Goal: Task Accomplishment & Management: Use online tool/utility

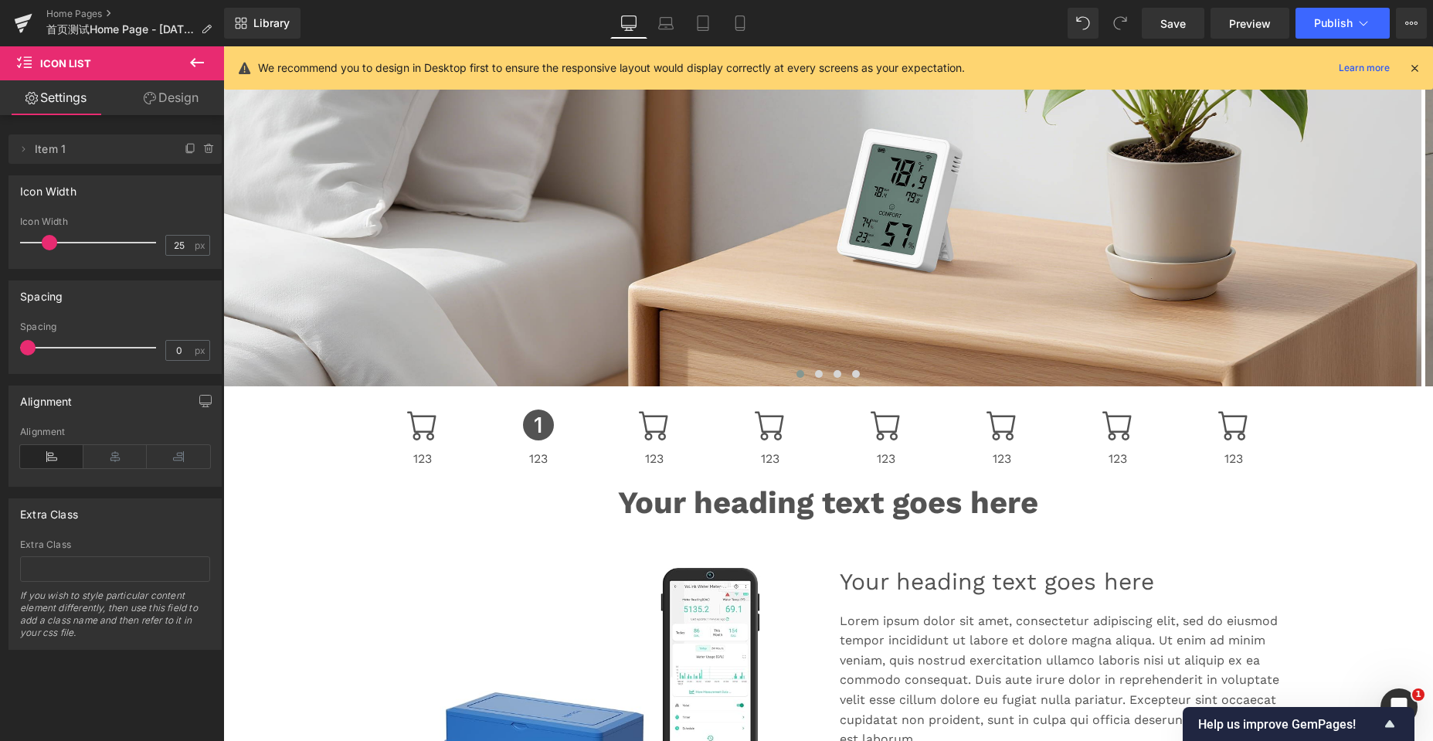
scroll to position [4900, 1198]
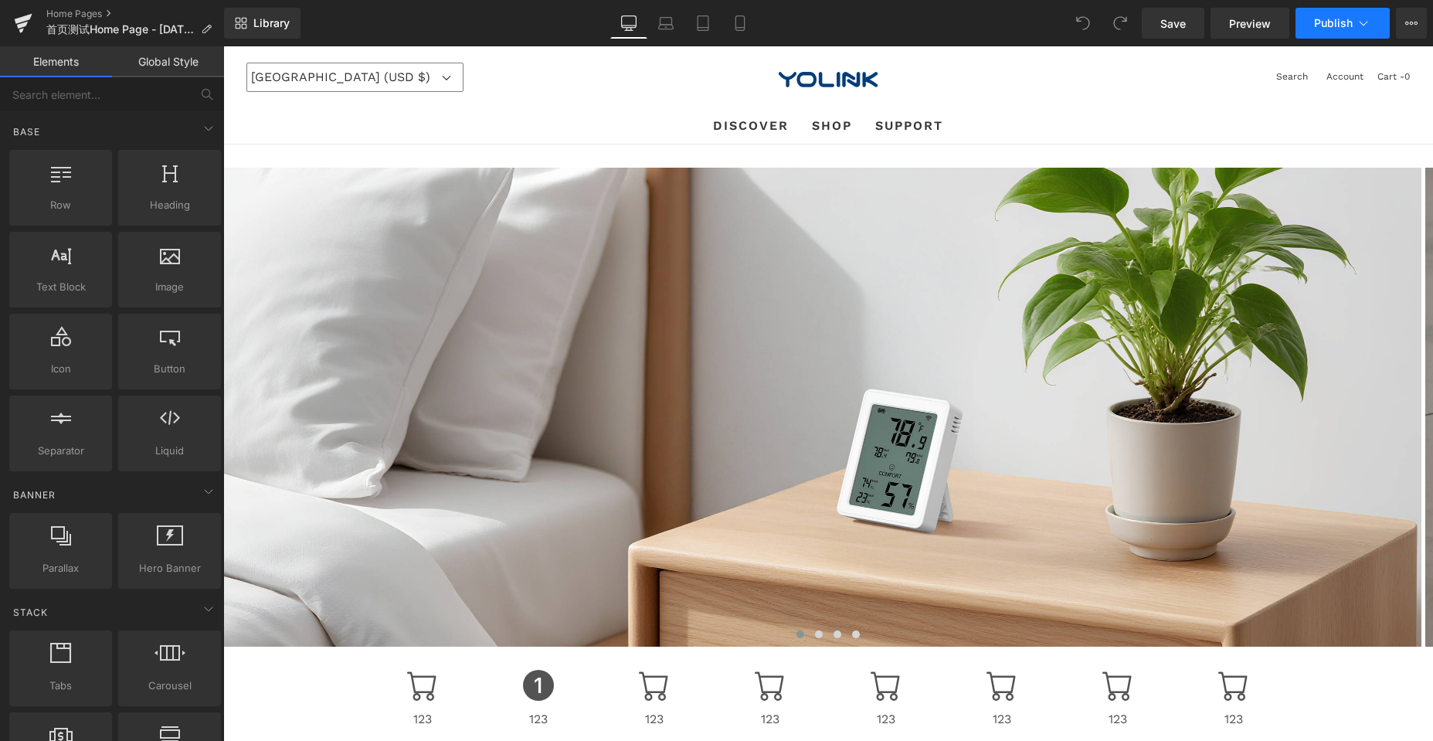
click at [1364, 24] on icon at bounding box center [1363, 22] width 15 height 15
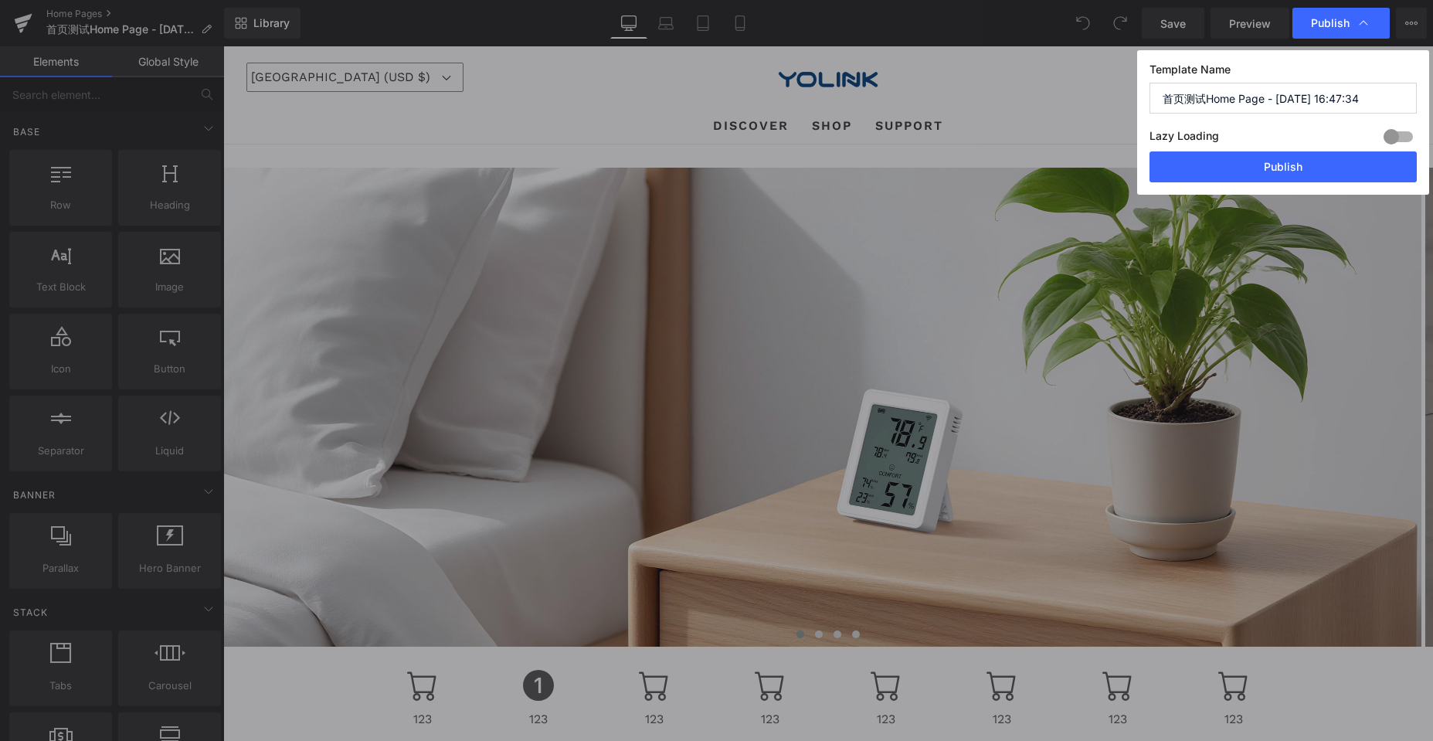
scroll to position [4900, 1198]
click at [1307, 168] on button "Publish" at bounding box center [1282, 166] width 267 height 31
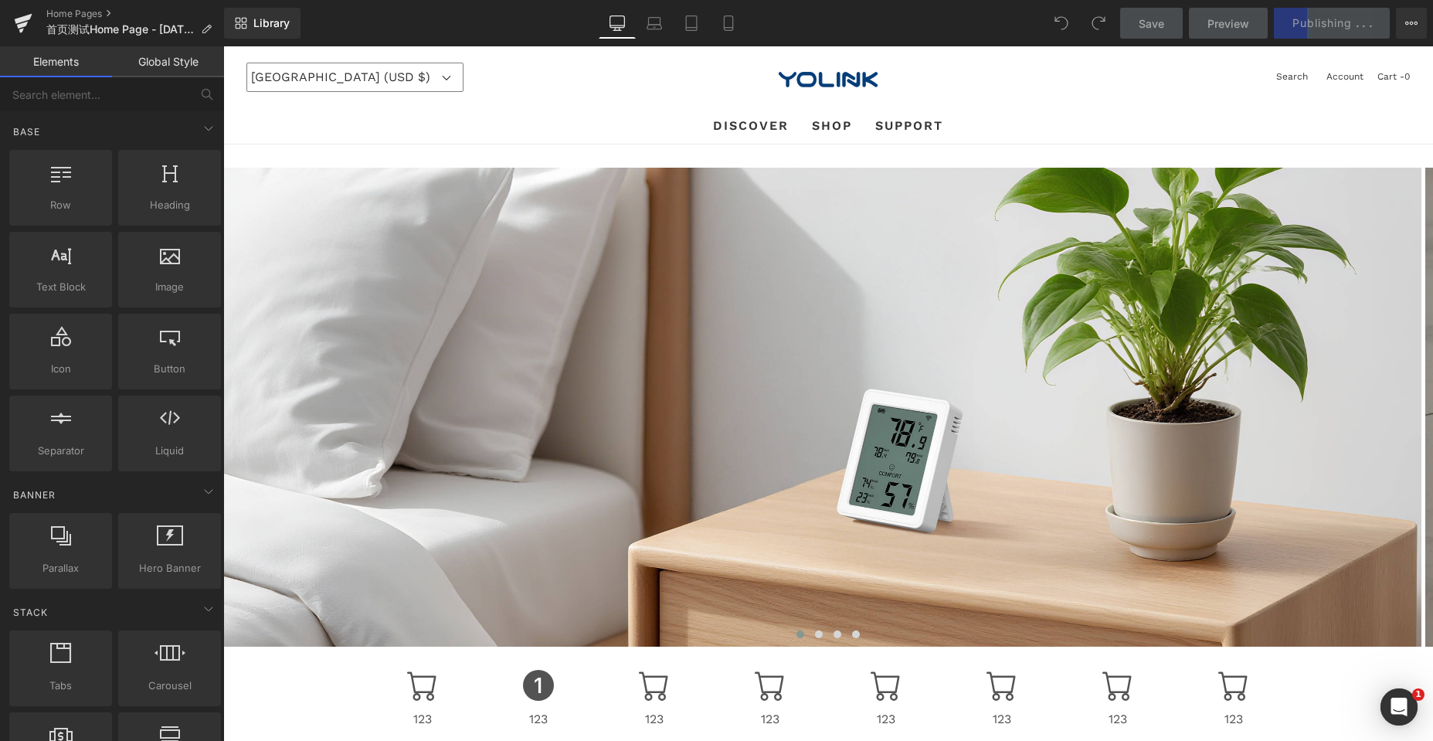
scroll to position [0, 0]
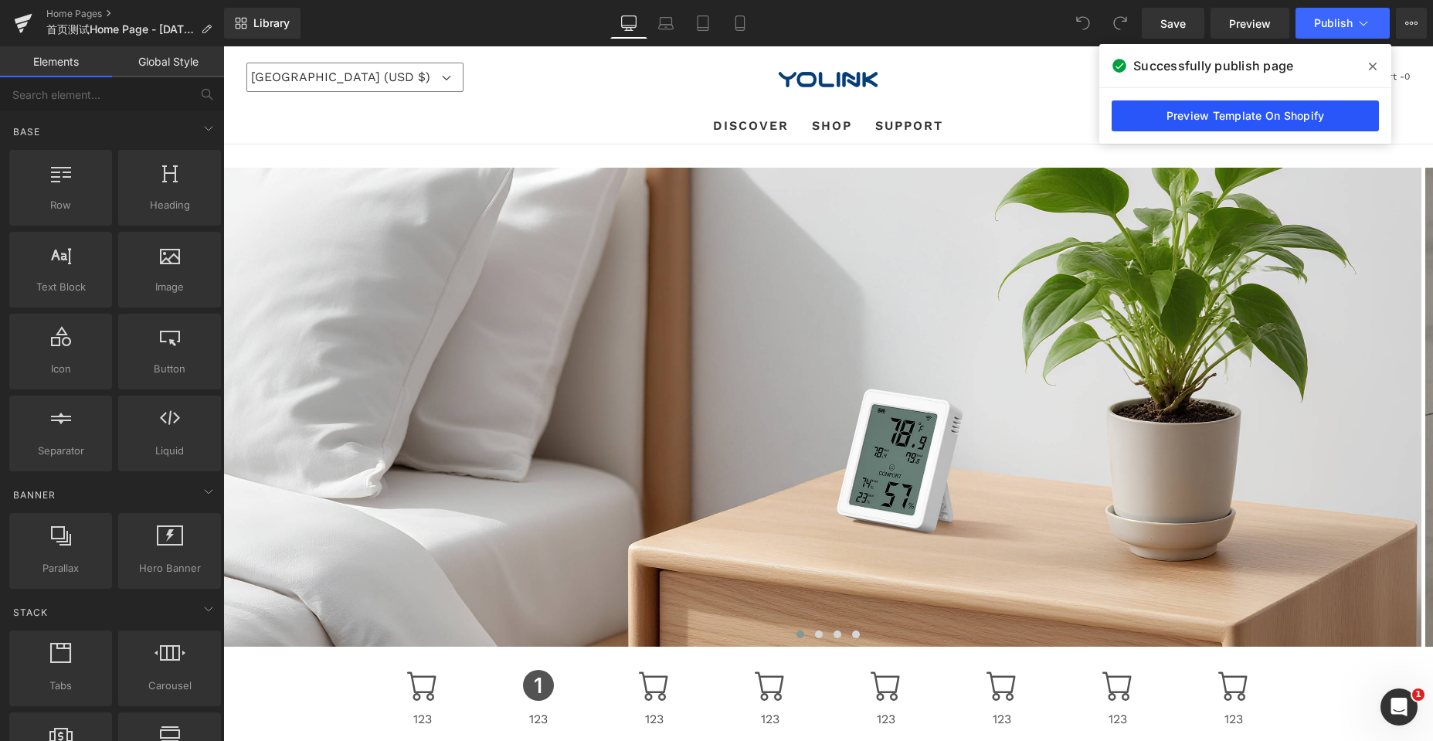
click at [1326, 116] on link "Preview Template On Shopify" at bounding box center [1245, 115] width 267 height 31
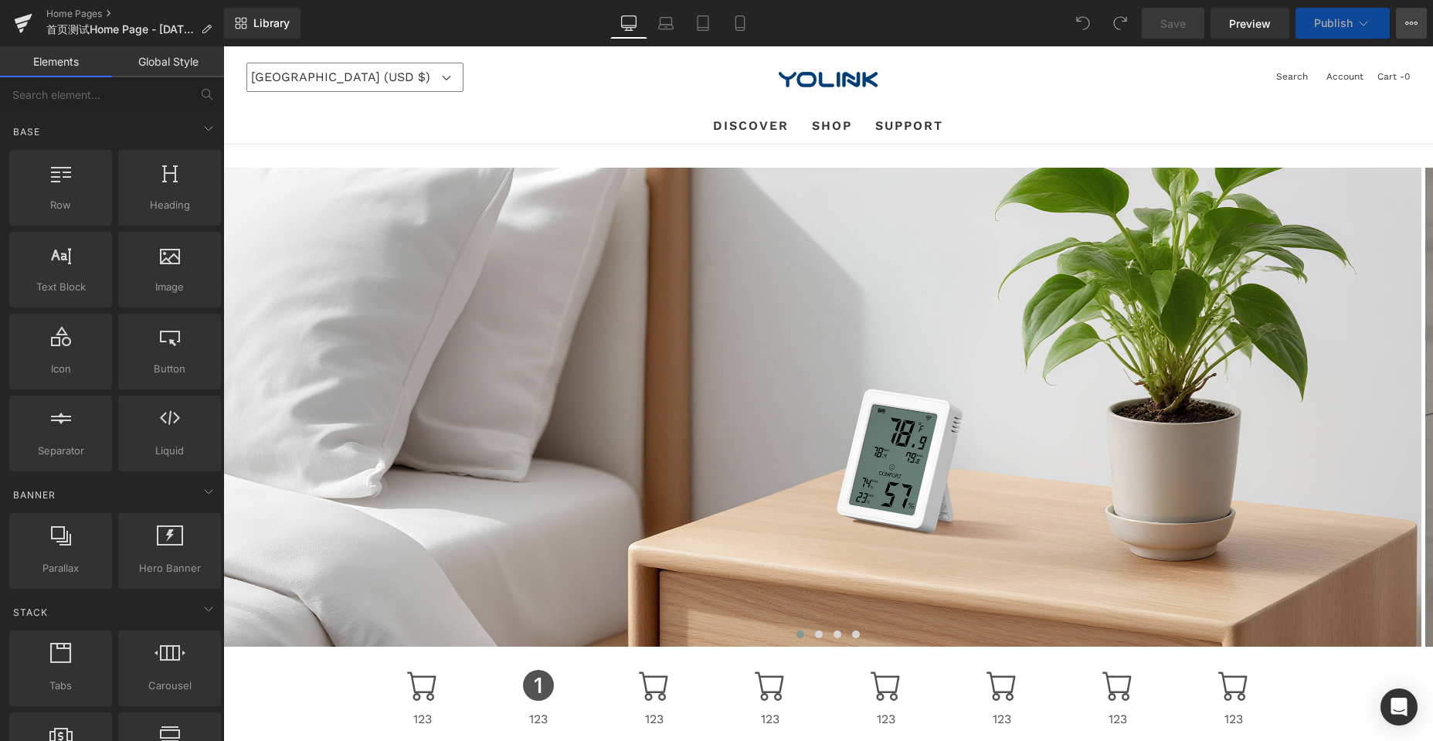
scroll to position [4874, 1198]
click at [1414, 28] on icon at bounding box center [1411, 23] width 12 height 12
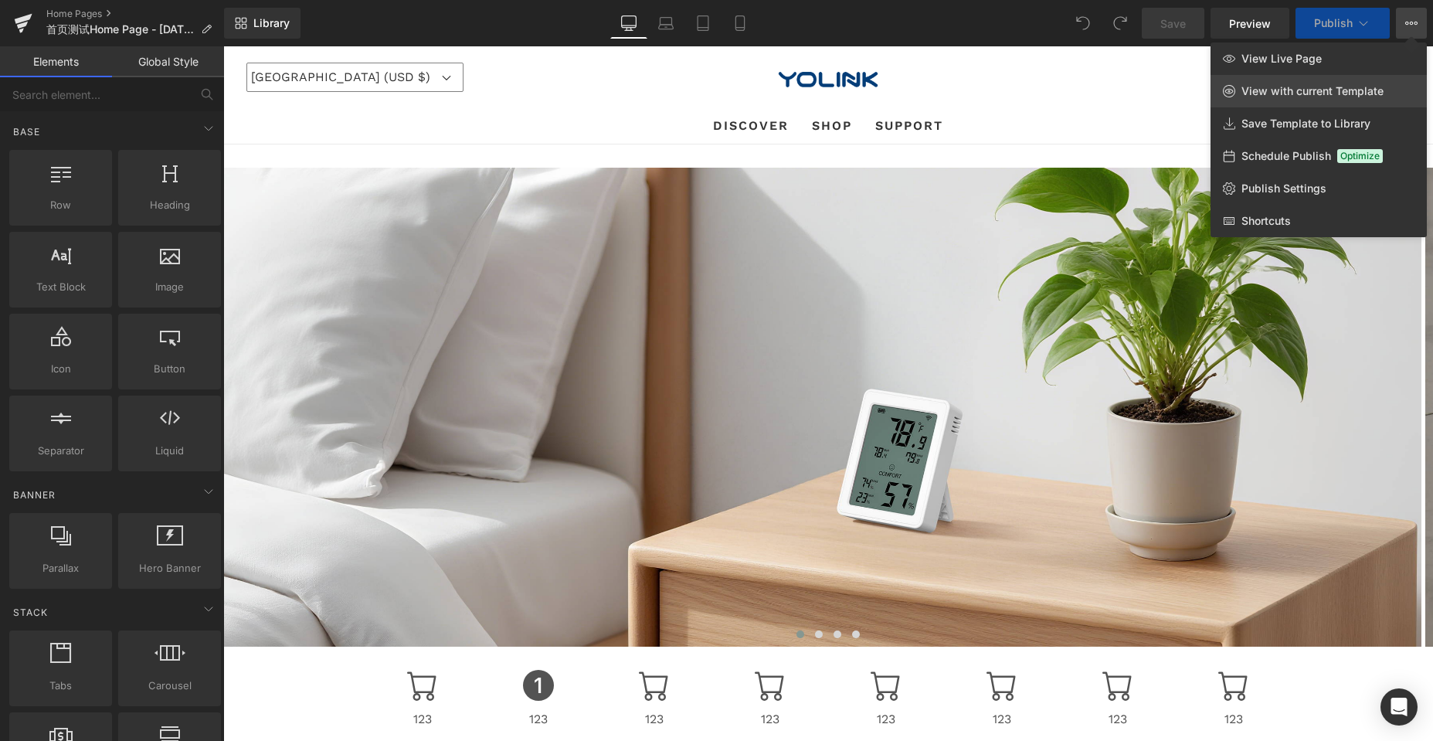
scroll to position [4900, 1198]
click at [595, 603] on div at bounding box center [828, 393] width 1210 height 694
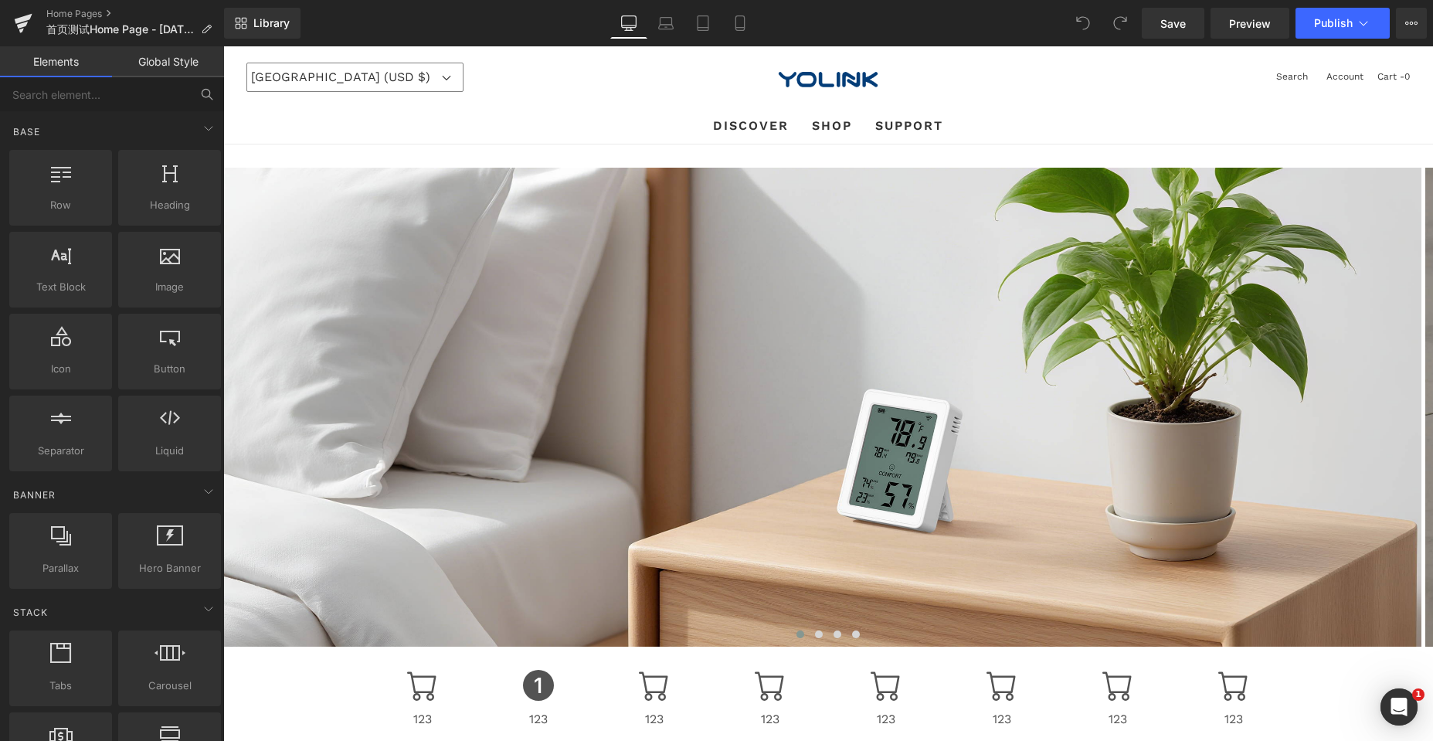
scroll to position [0, 0]
click at [260, 19] on span "Library" at bounding box center [271, 23] width 36 height 14
click at [1367, 22] on icon at bounding box center [1363, 22] width 15 height 15
click at [1373, 15] on button "Publish" at bounding box center [1342, 23] width 94 height 31
click at [1408, 22] on icon at bounding box center [1411, 23] width 12 height 12
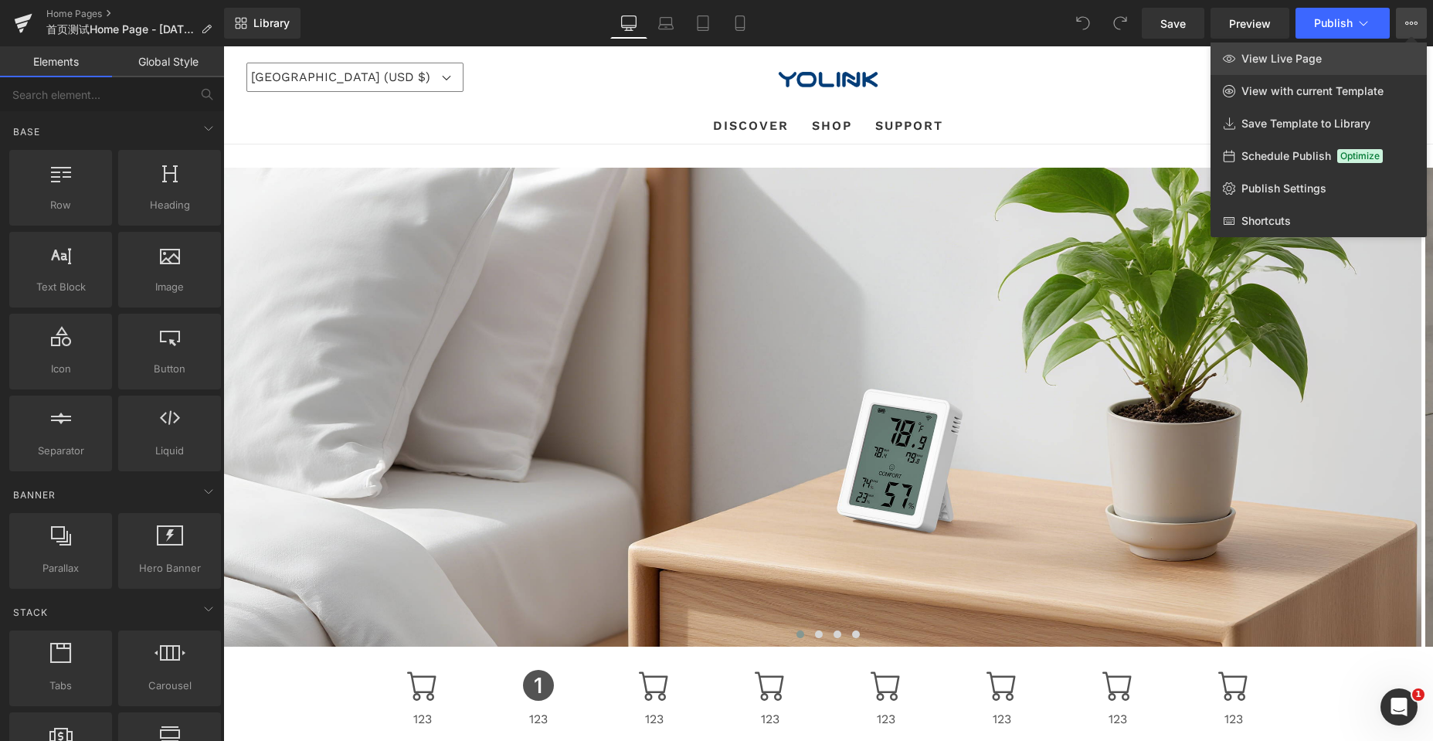
click at [1315, 62] on span "View Live Page" at bounding box center [1281, 59] width 80 height 14
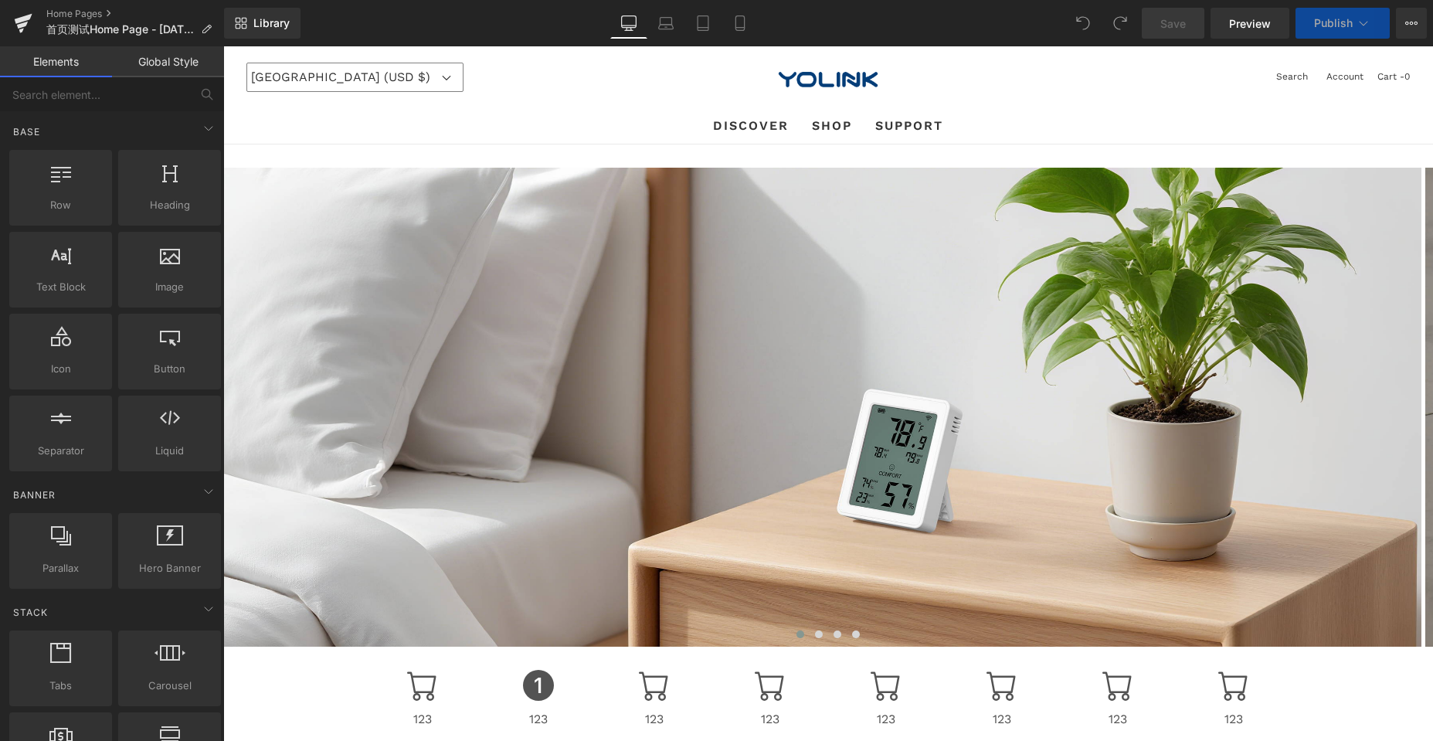
scroll to position [4900, 1198]
click at [1420, 22] on button "View Live Page View with current Template Save Template to Library Schedule Pub…" at bounding box center [1411, 23] width 31 height 31
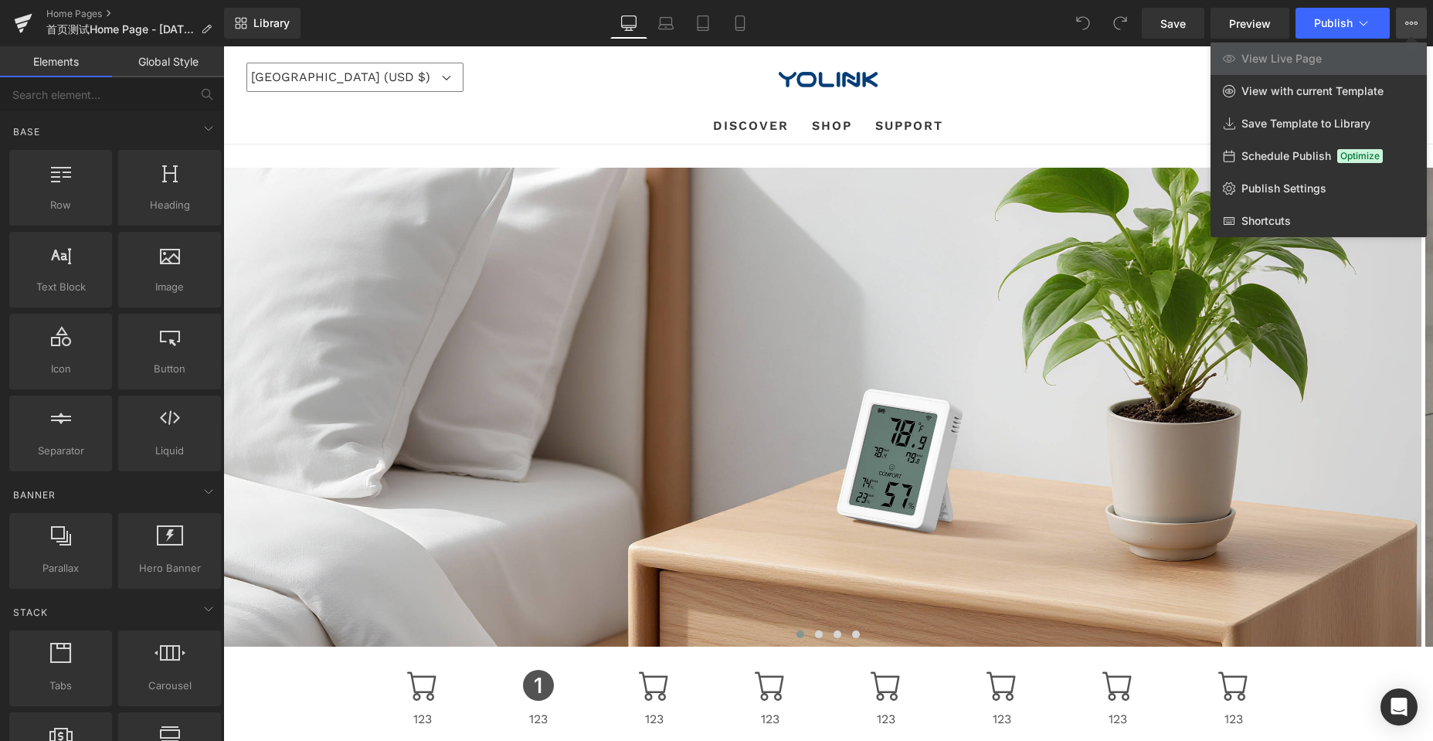
click at [1092, 76] on div at bounding box center [828, 393] width 1210 height 694
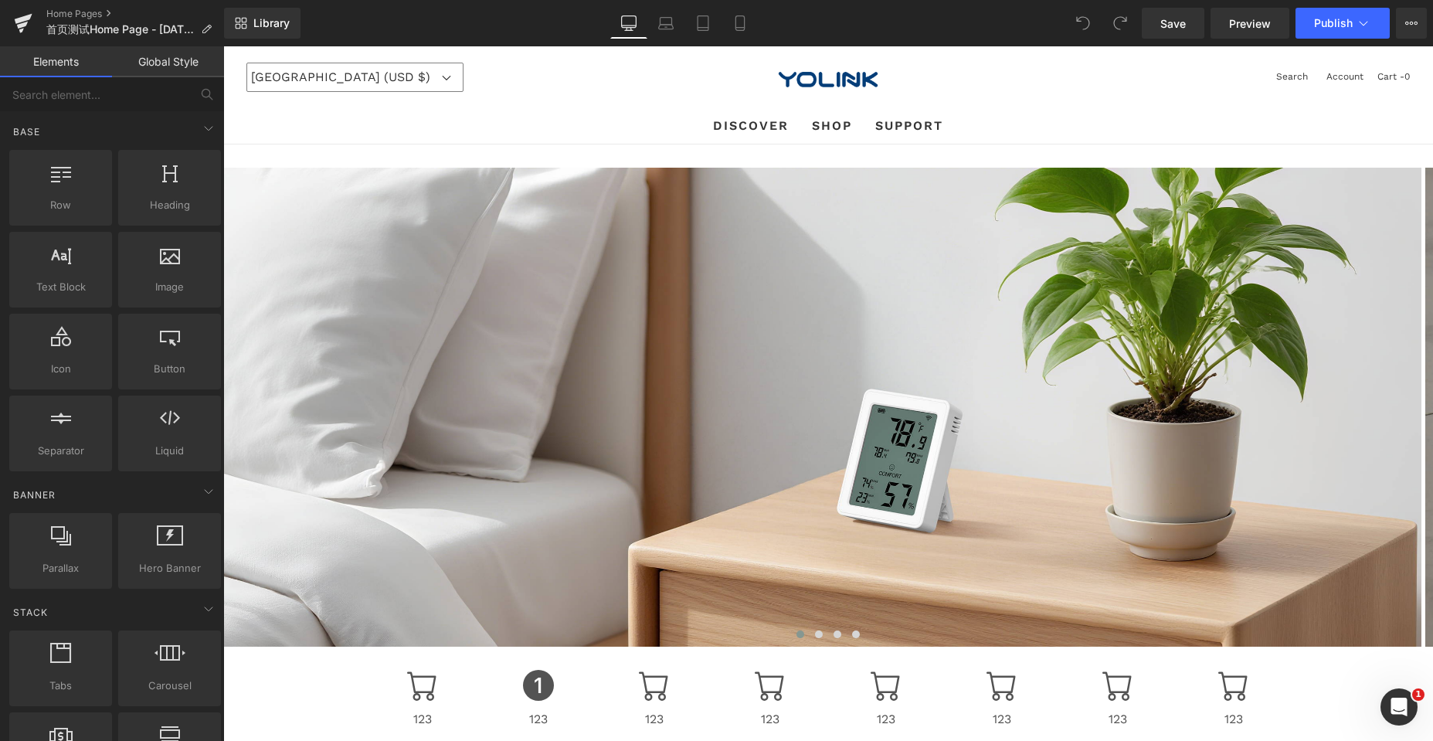
scroll to position [0, 0]
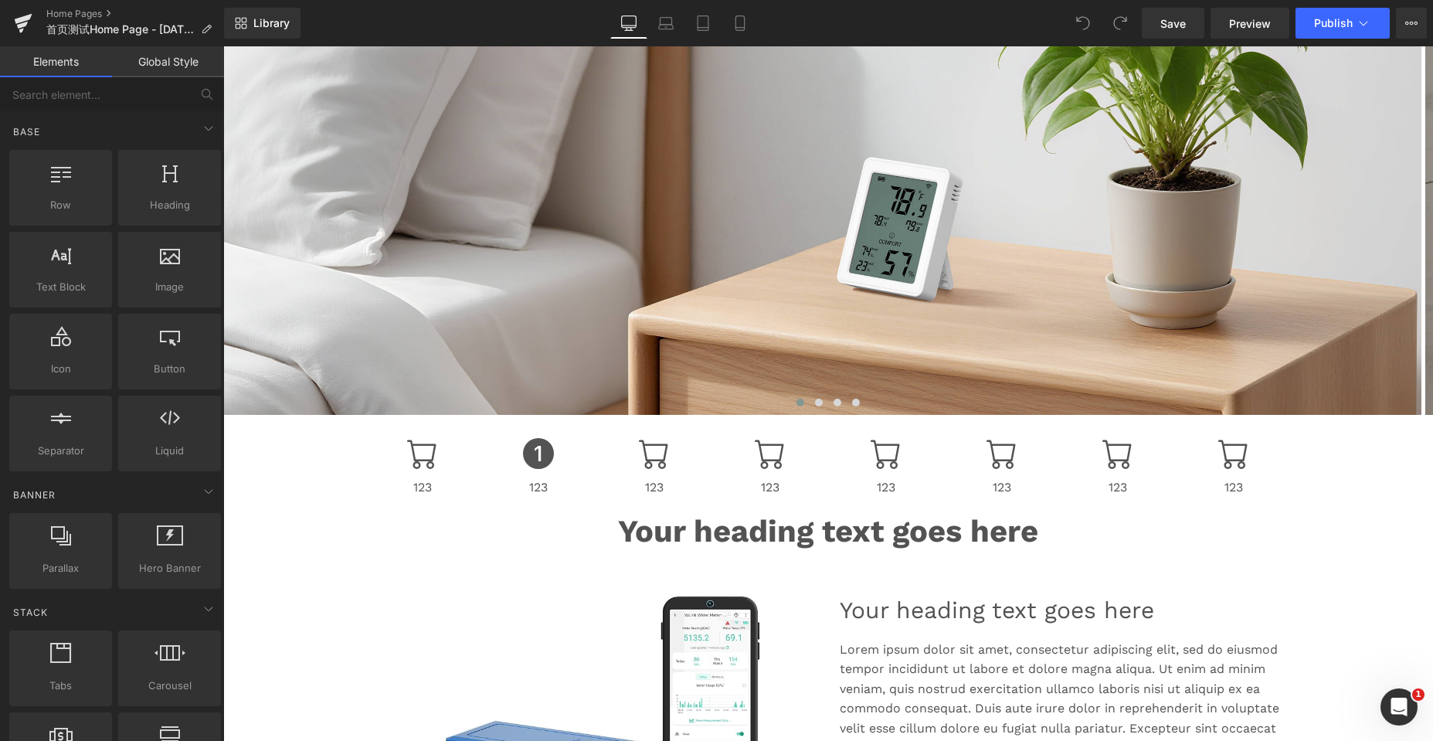
scroll to position [4900, 1198]
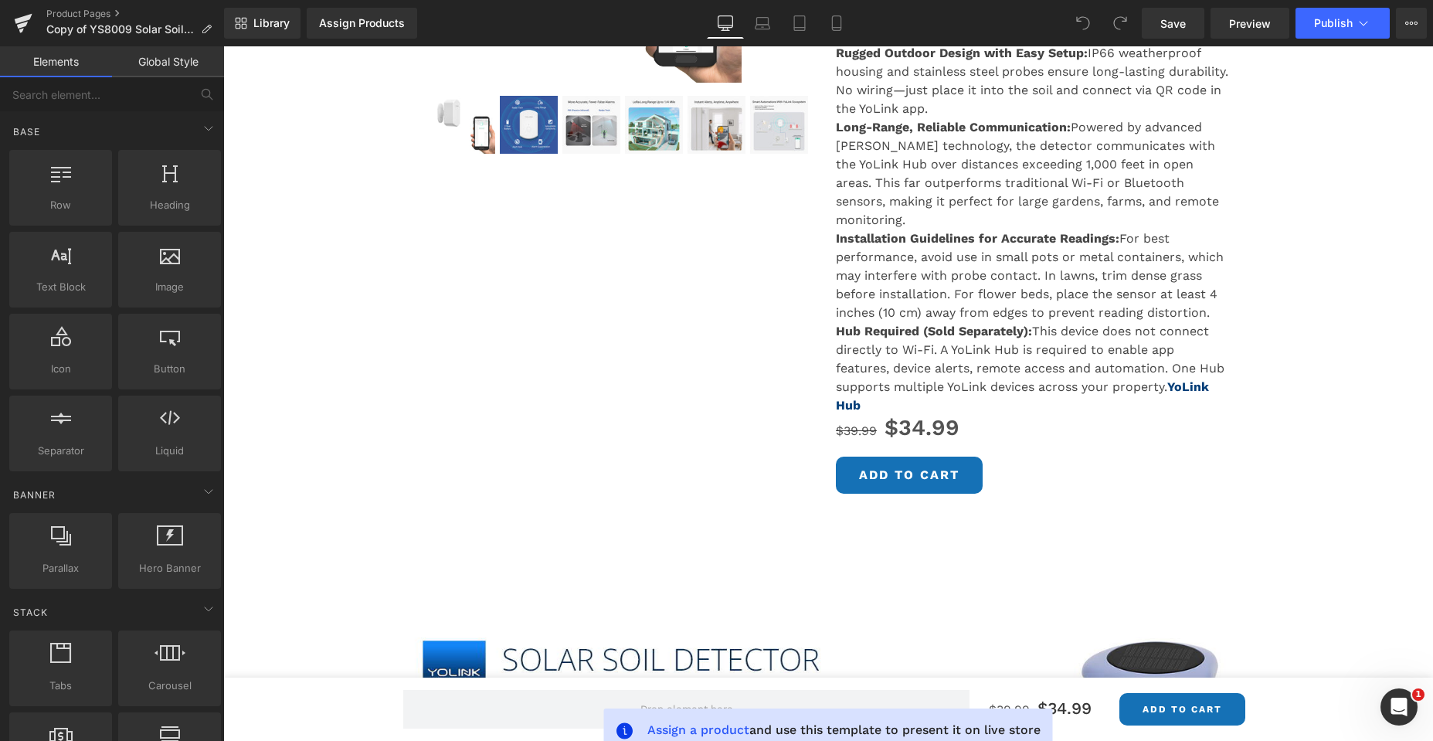
scroll to position [541, 0]
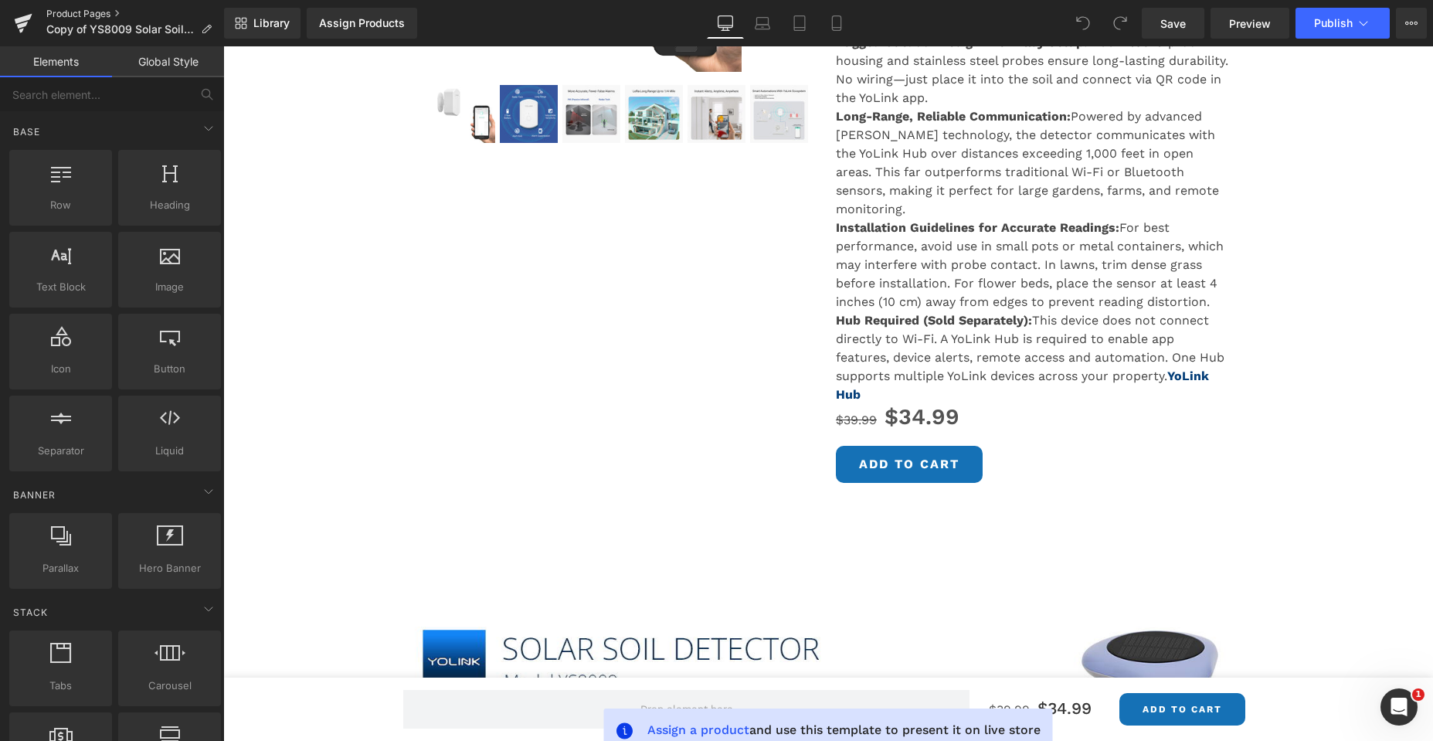
click at [105, 14] on link "Product Pages" at bounding box center [135, 14] width 178 height 12
